Goal: Find specific page/section

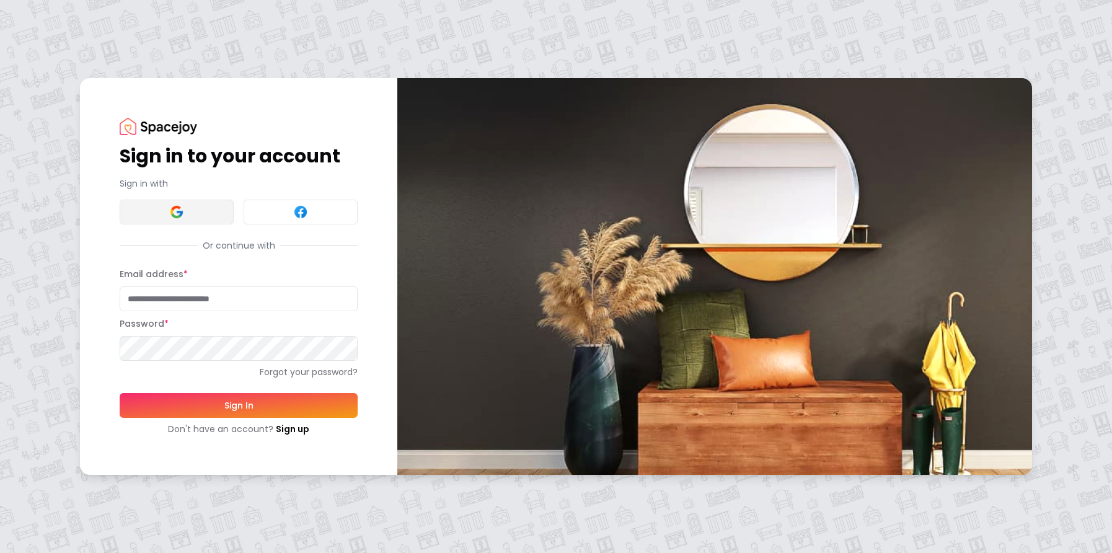
click at [198, 209] on button at bounding box center [177, 212] width 114 height 25
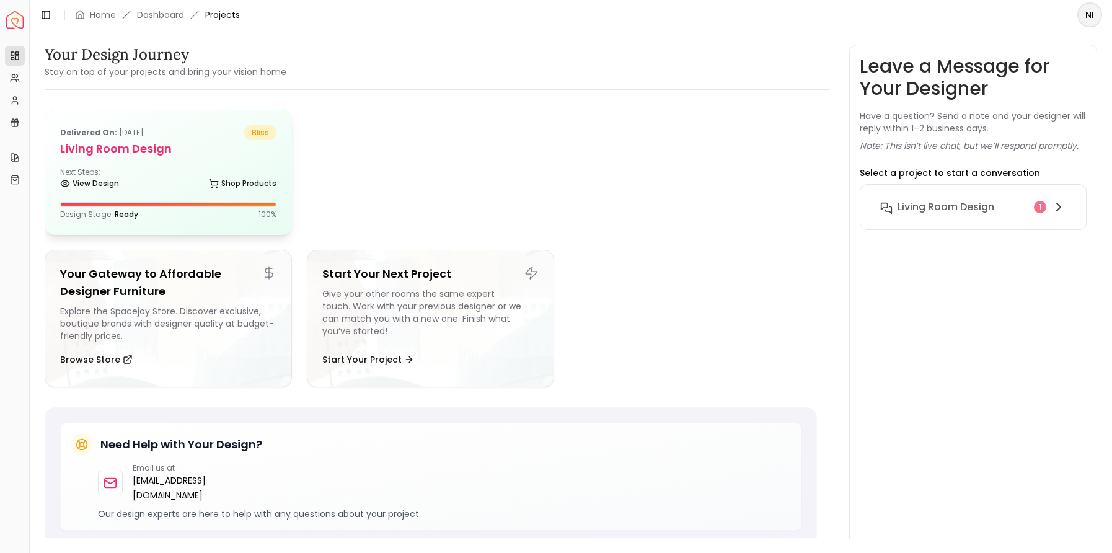
click at [132, 174] on div "Next Steps: View Design Shop Products" at bounding box center [168, 179] width 216 height 25
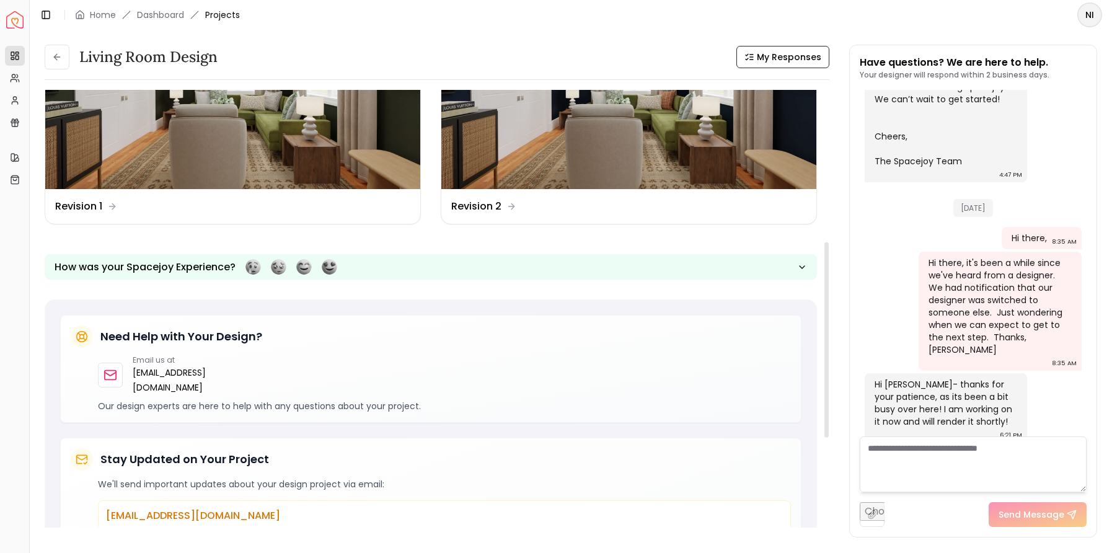
scroll to position [303, 0]
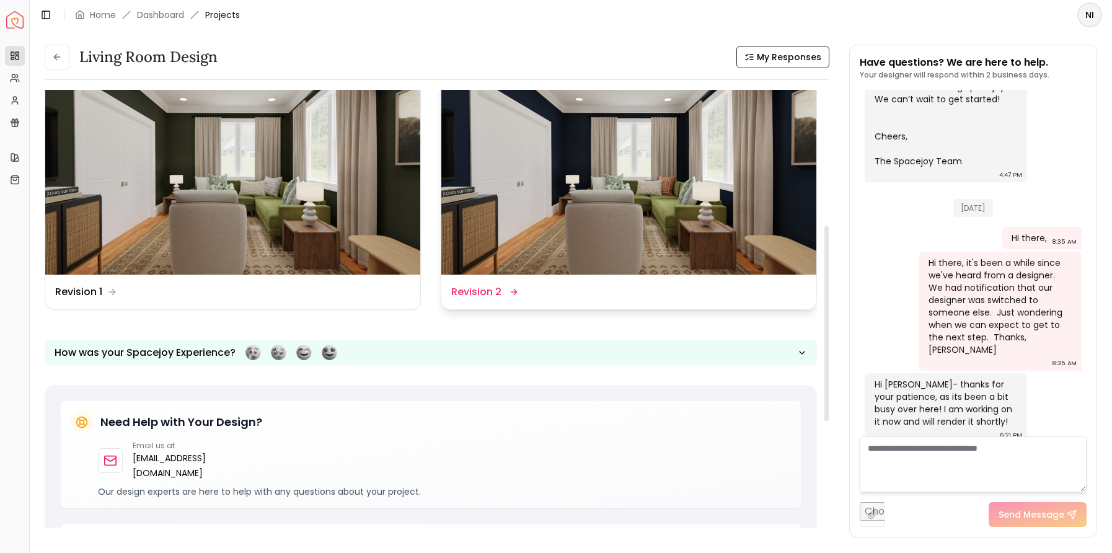
click at [599, 251] on img at bounding box center [628, 169] width 375 height 211
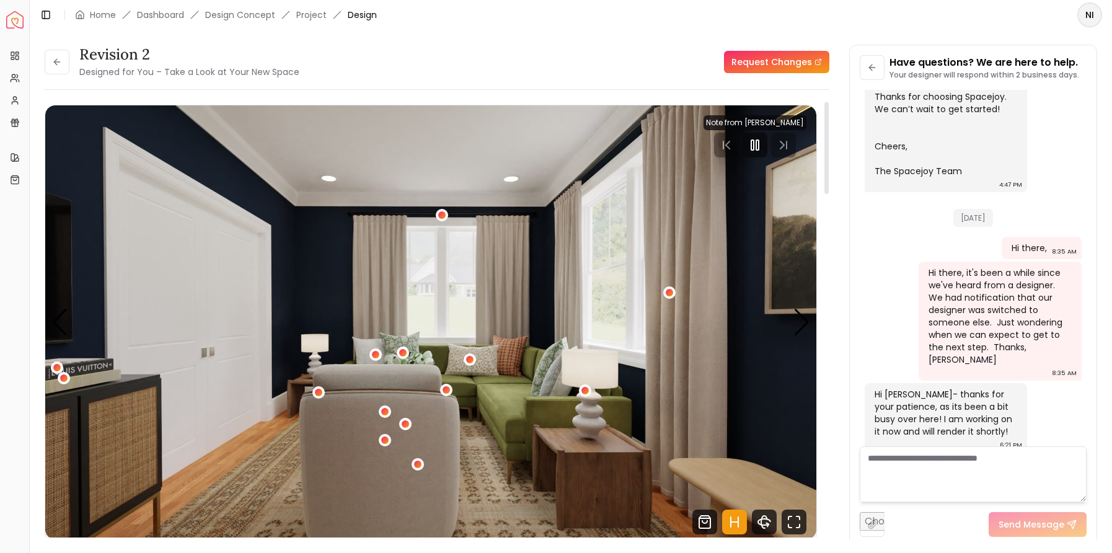
scroll to position [11, 0]
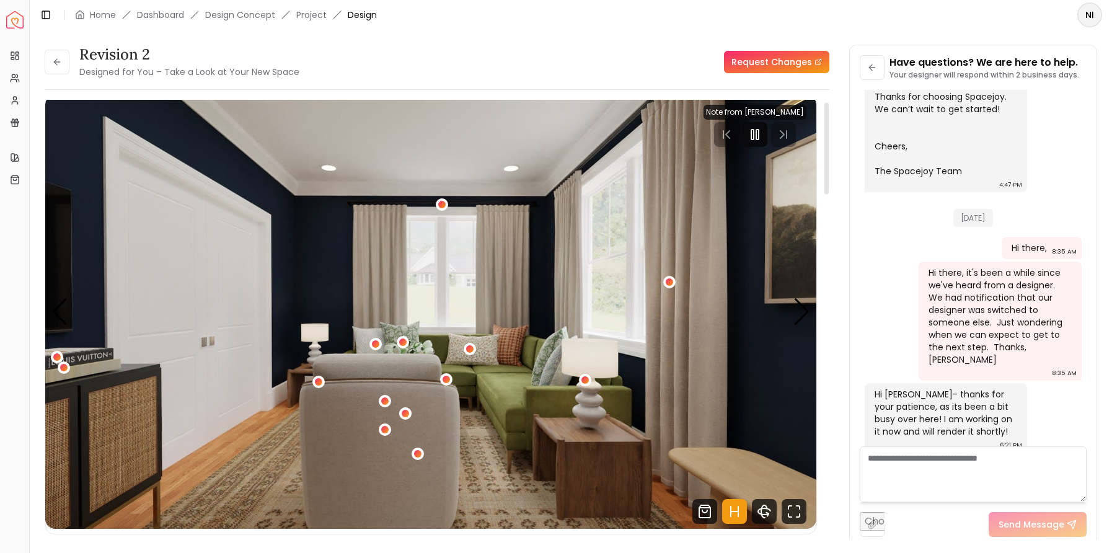
click at [758, 138] on rect "Pause" at bounding box center [757, 135] width 2 height 10
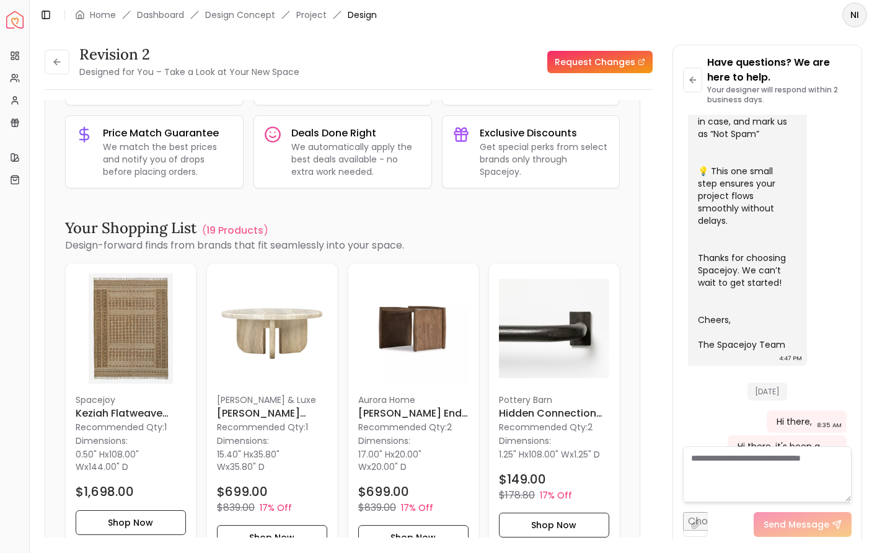
scroll to position [573, 0]
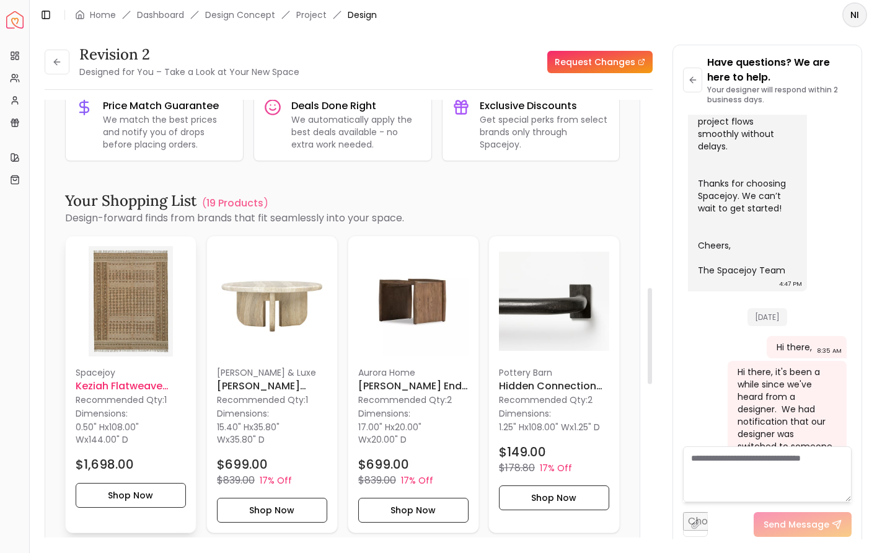
click at [125, 324] on img at bounding box center [131, 301] width 110 height 110
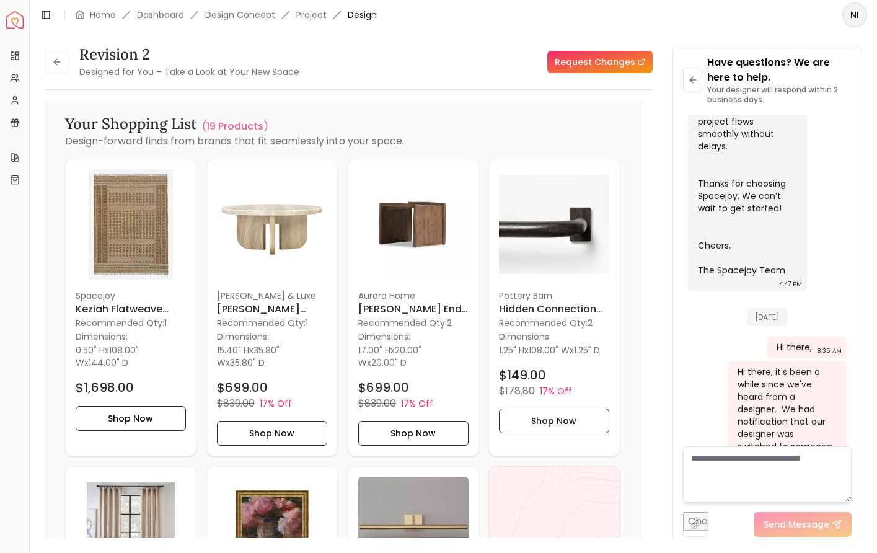
scroll to position [936, 0]
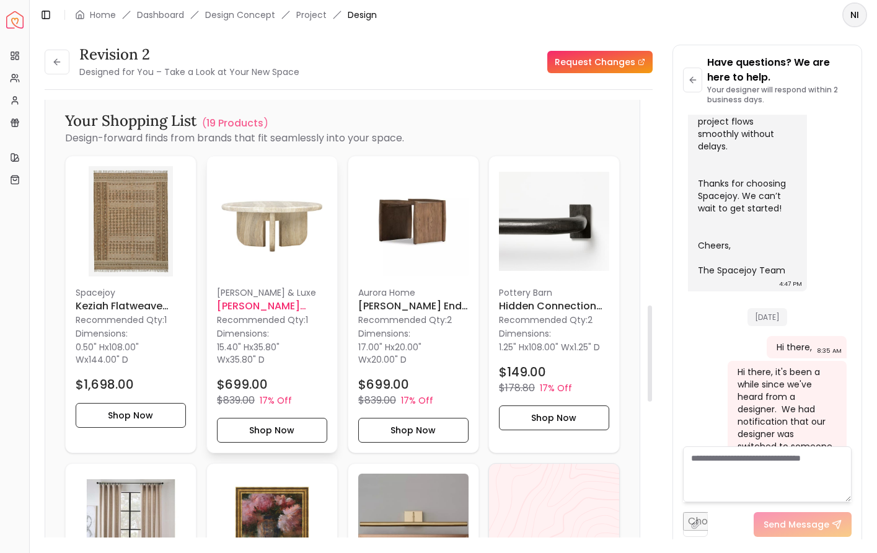
click at [275, 239] on img at bounding box center [272, 221] width 110 height 110
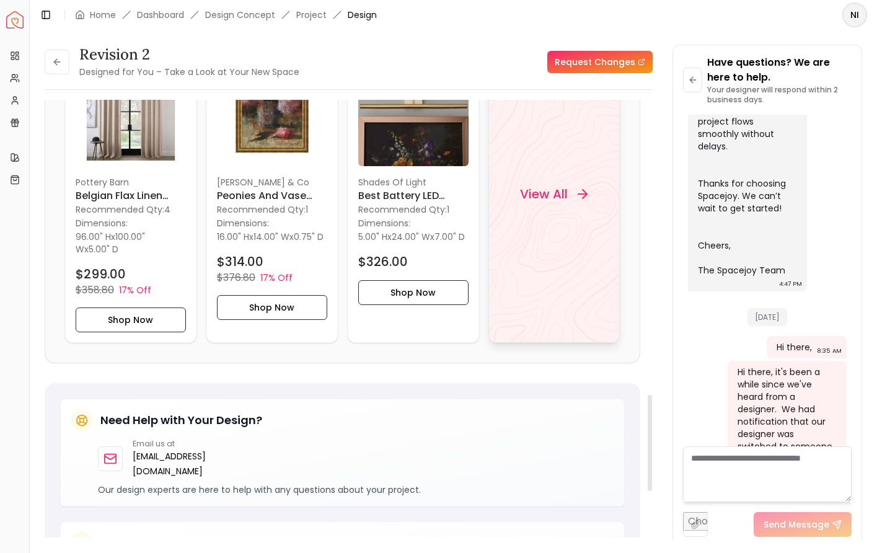
scroll to position [1356, 0]
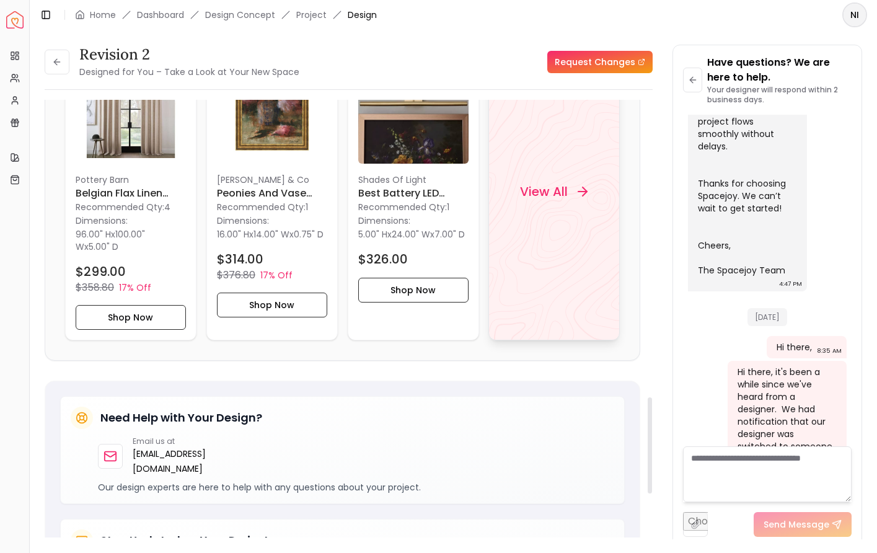
click at [546, 204] on div "View All" at bounding box center [554, 191] width 97 height 37
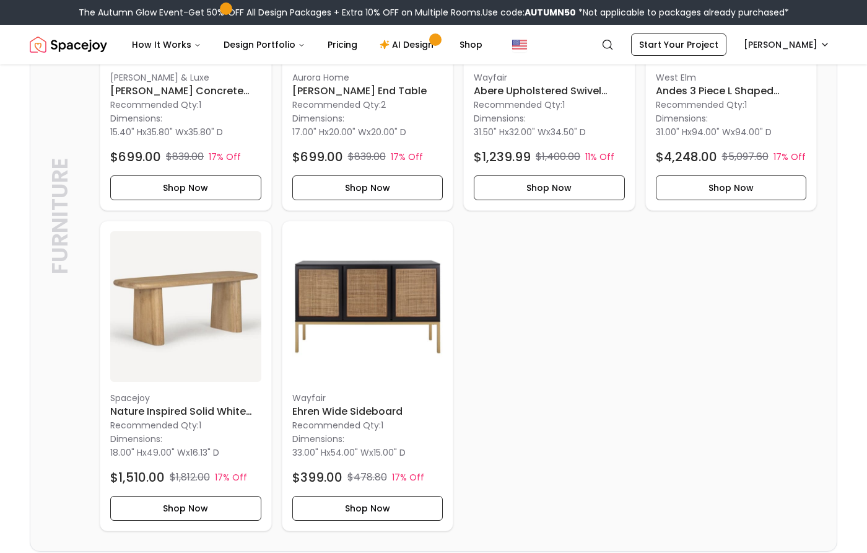
scroll to position [1181, 0]
